Goal: Check status

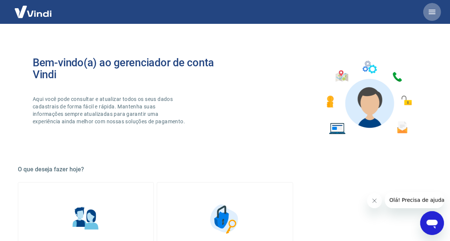
click at [431, 17] on button "button" at bounding box center [433, 12] width 18 height 18
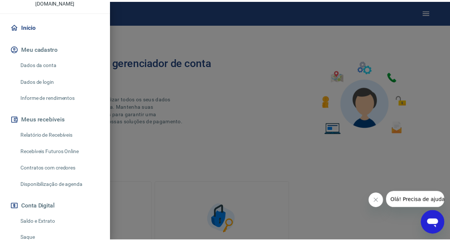
scroll to position [86, 0]
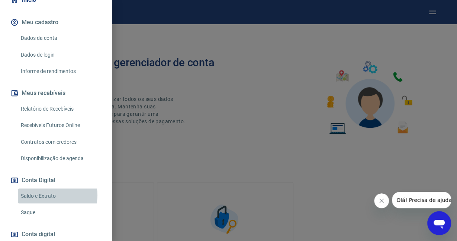
click at [52, 188] on link "Saldo e Extrato" at bounding box center [60, 195] width 85 height 15
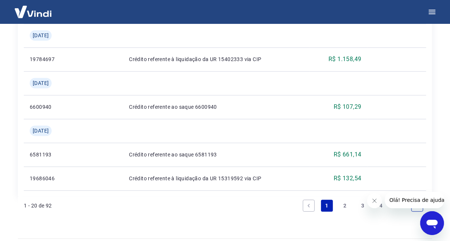
scroll to position [928, 0]
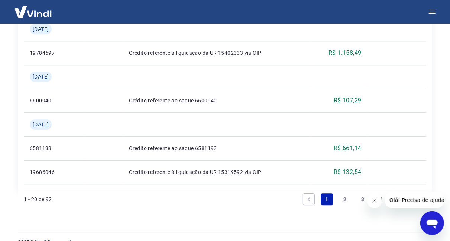
click at [347, 193] on link "2" at bounding box center [345, 199] width 12 height 12
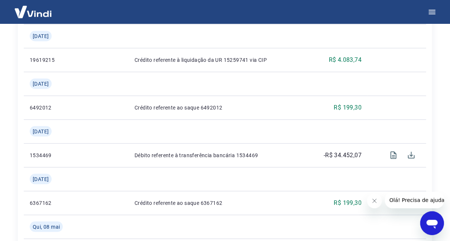
scroll to position [399, 0]
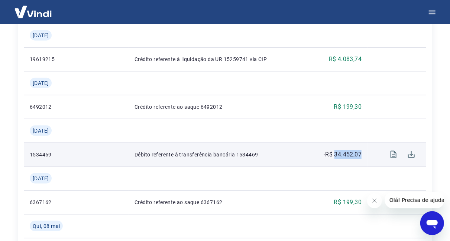
drag, startPoint x: 337, startPoint y: 142, endPoint x: 363, endPoint y: 141, distance: 26.8
click at [363, 142] on td "-R$ 34.452,07" at bounding box center [336, 154] width 61 height 24
copy p "34.452,07"
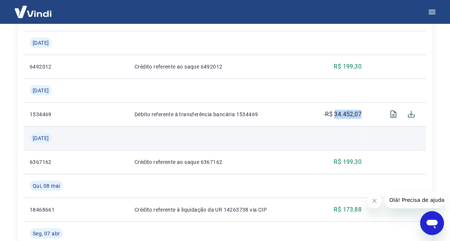
scroll to position [439, 0]
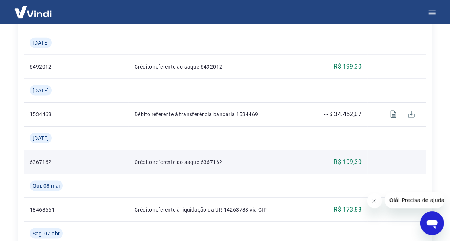
click at [150, 149] on td "Crédito referente ao saque 6367162" at bounding box center [218, 161] width 178 height 24
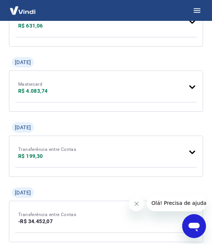
scroll to position [496, 0]
